Goal: Information Seeking & Learning: Learn about a topic

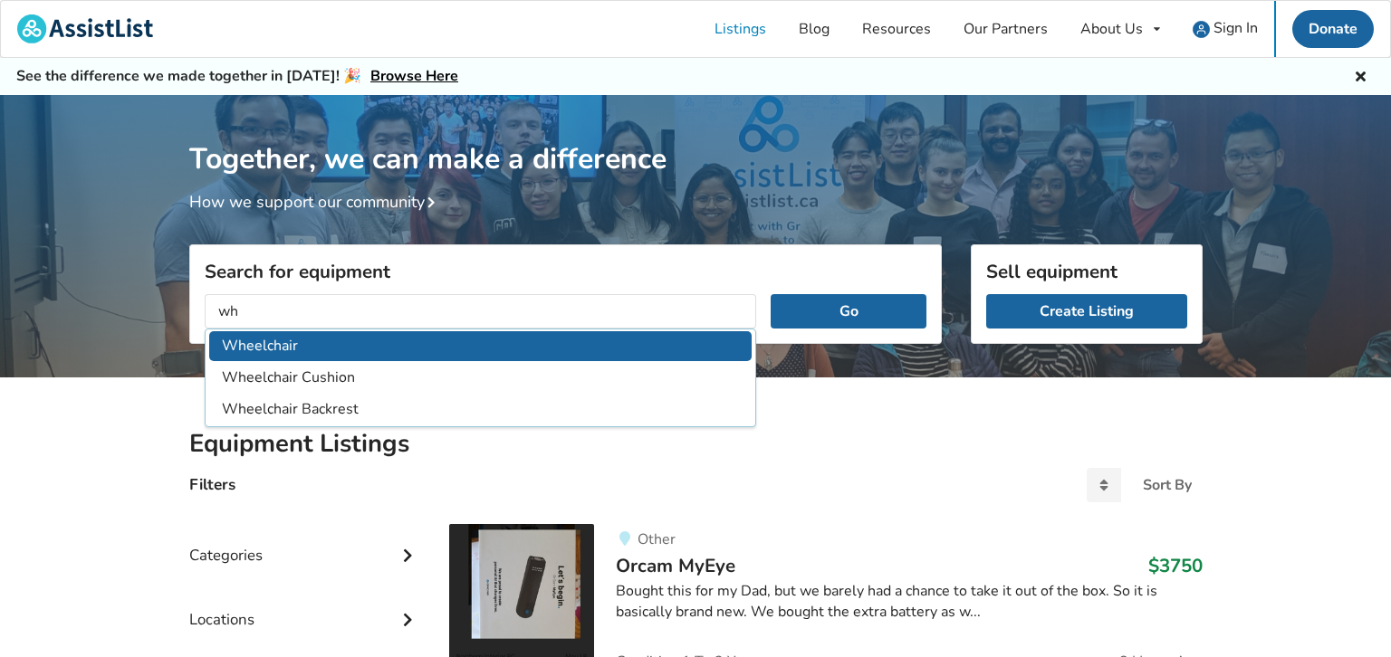
click at [376, 345] on li "Wheelchair" at bounding box center [480, 346] width 543 height 30
type input "Wheelchair"
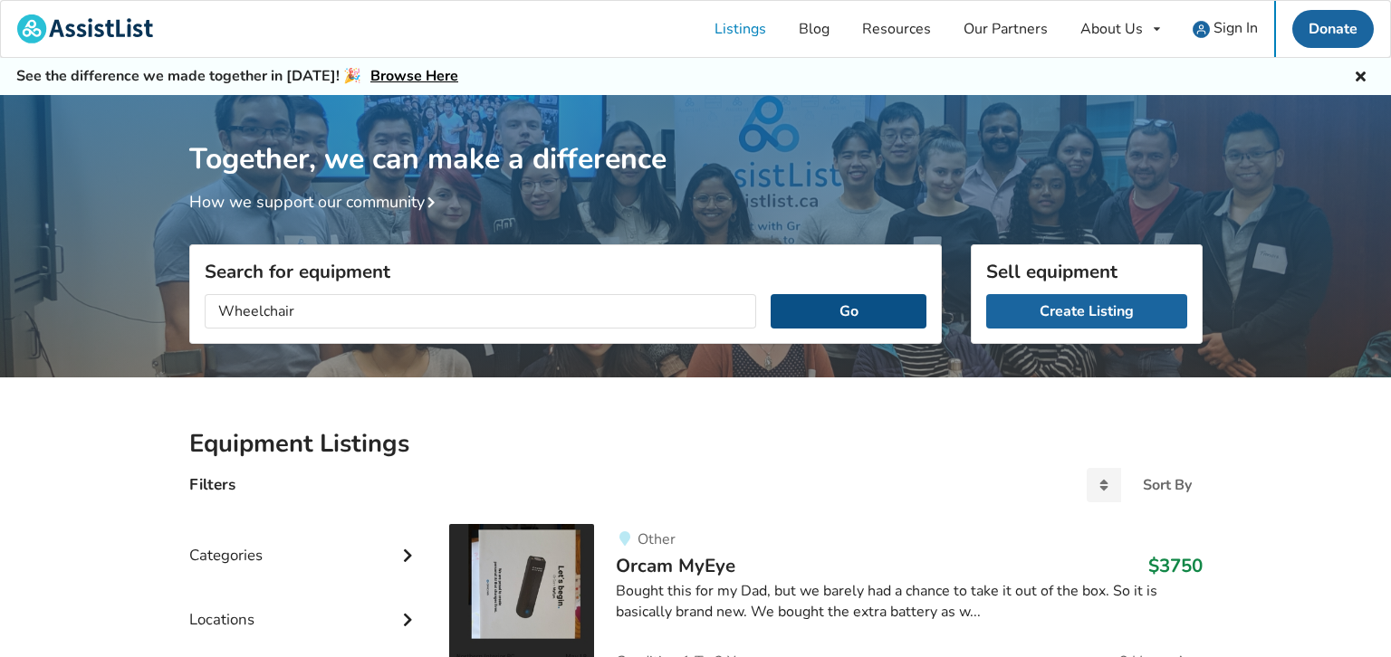
click at [808, 313] on button "Go" at bounding box center [848, 311] width 155 height 34
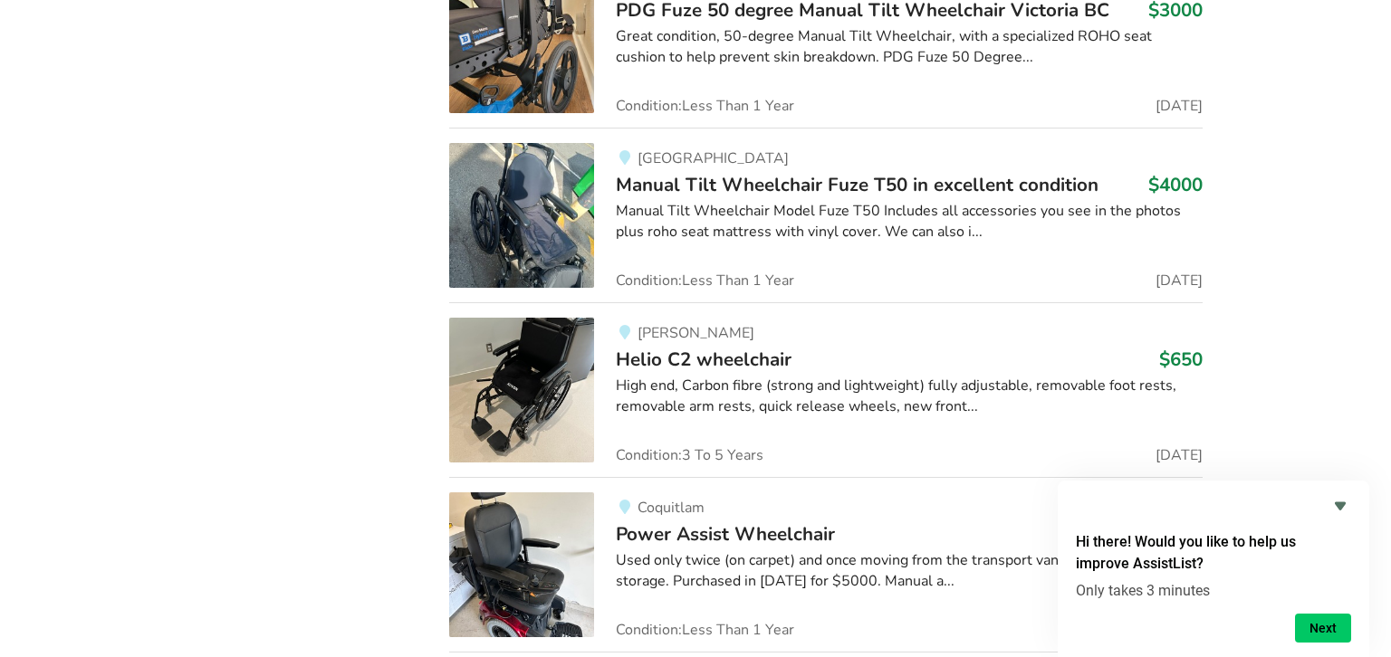
scroll to position [7864, 0]
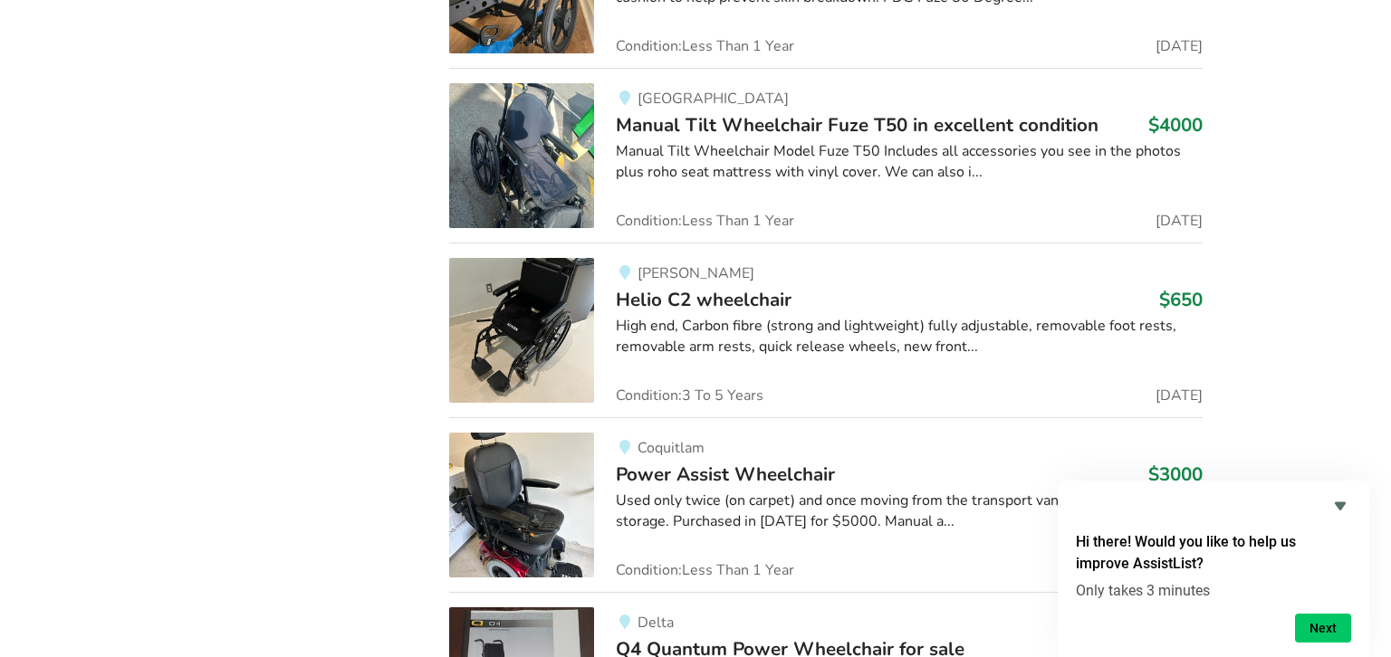
click at [686, 287] on span "Helio C2 wheelchair" at bounding box center [704, 299] width 176 height 25
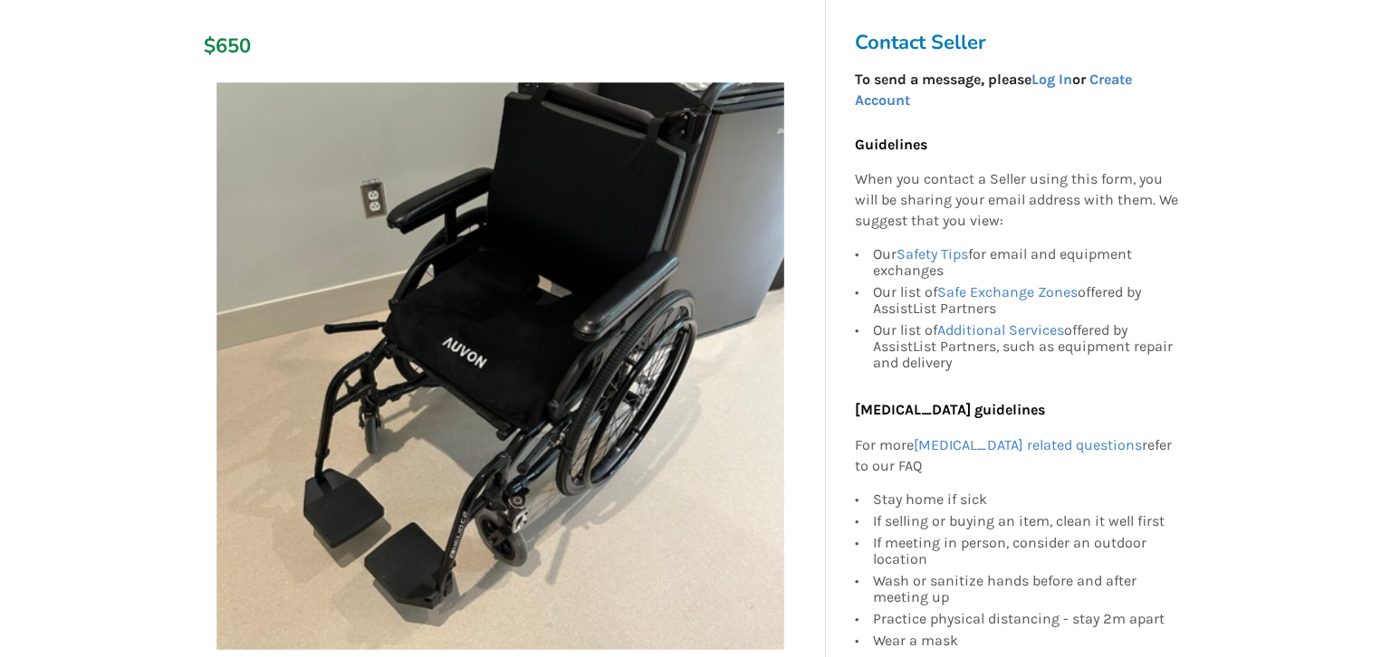
scroll to position [196, 0]
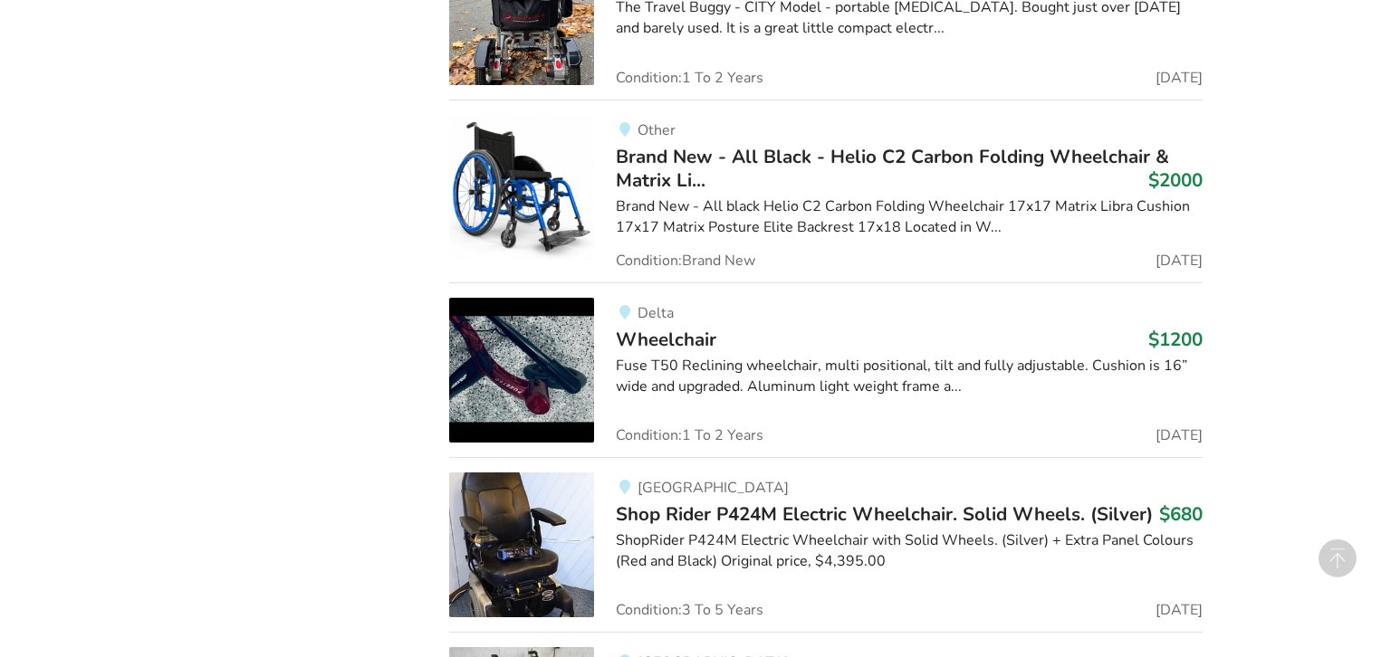
scroll to position [2412, 0]
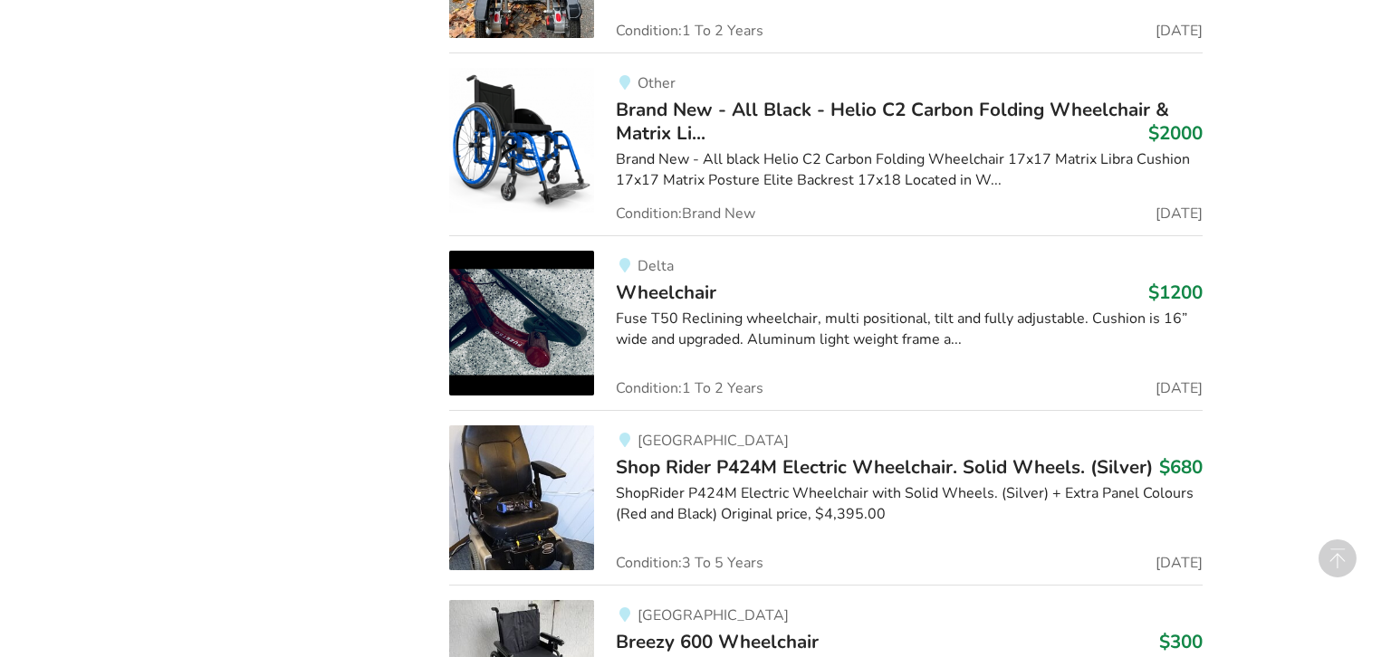
click at [695, 110] on span "Brand New - All Black - Helio C2 Carbon Folding Wheelchair & Matrix Li..." at bounding box center [892, 121] width 553 height 49
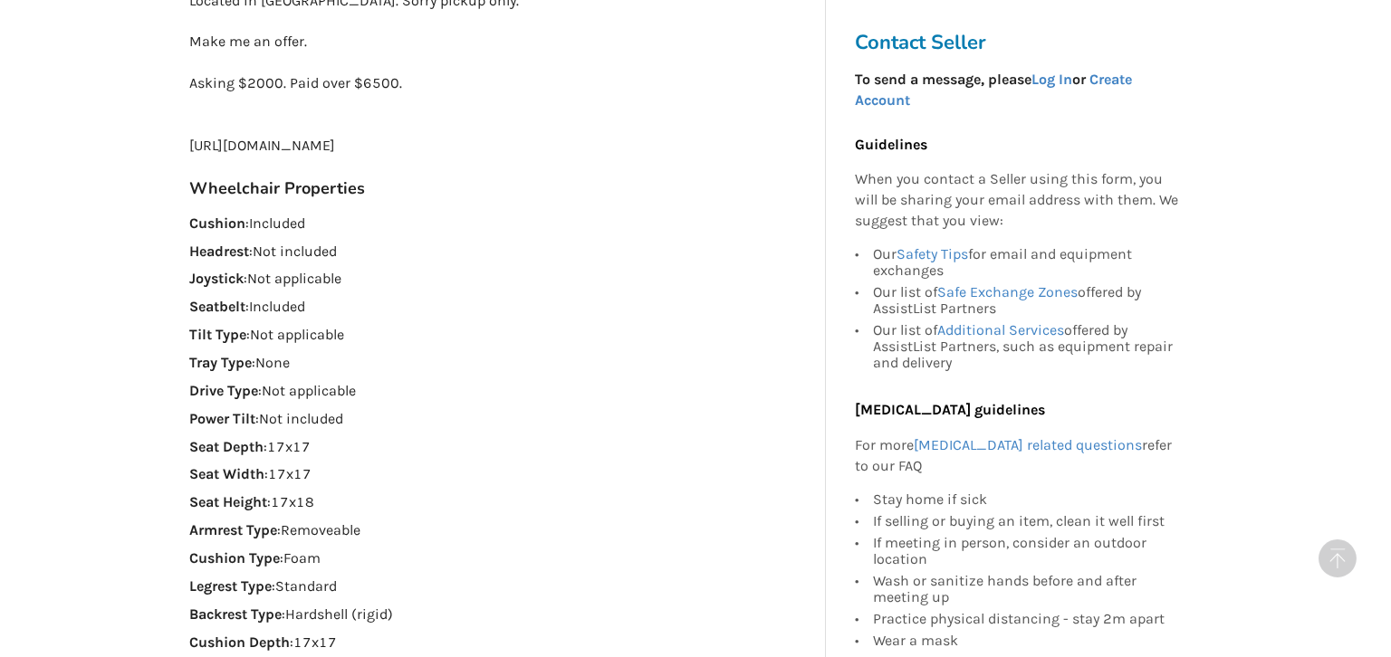
scroll to position [1271, 0]
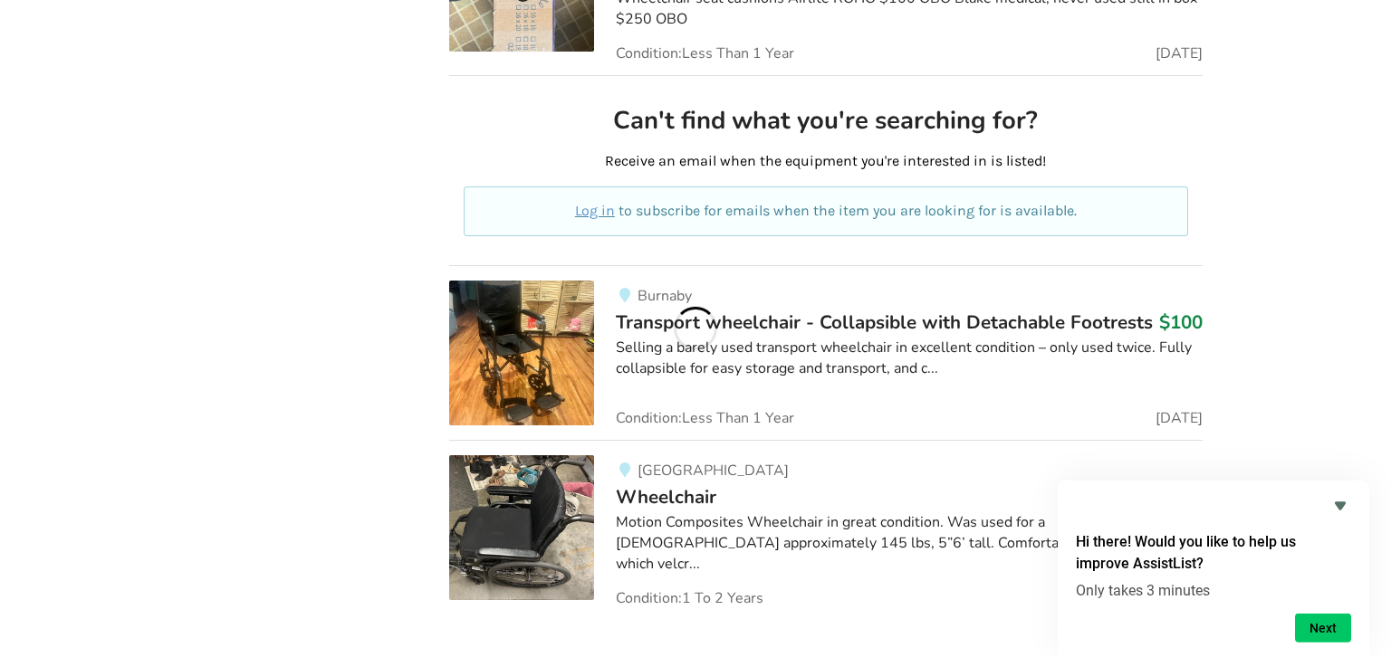
scroll to position [9311, 0]
